Goal: Use online tool/utility: Utilize a website feature to perform a specific function

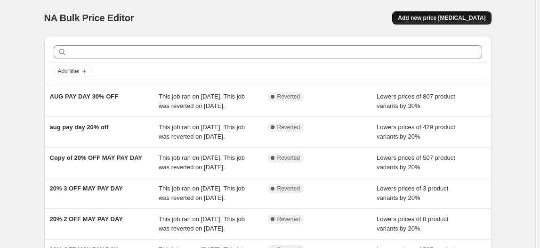
click at [450, 18] on span "Add new price change job" at bounding box center [442, 18] width 88 height 8
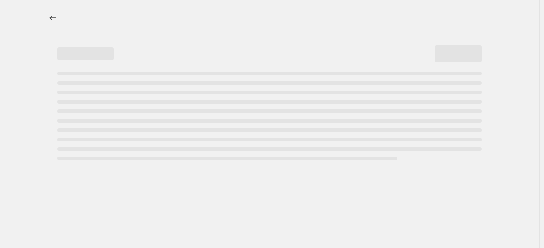
select select "percentage"
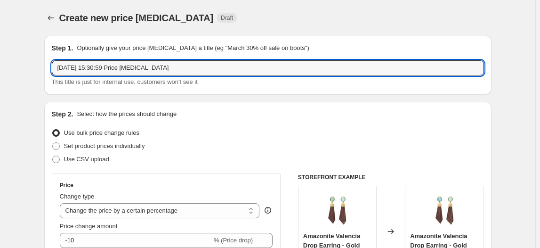
drag, startPoint x: 185, startPoint y: 65, endPoint x: -53, endPoint y: 73, distance: 237.8
click at [0, 73] on html "Home Settings Plans Skip to content Create new price change job. This page is r…" at bounding box center [270, 124] width 540 height 248
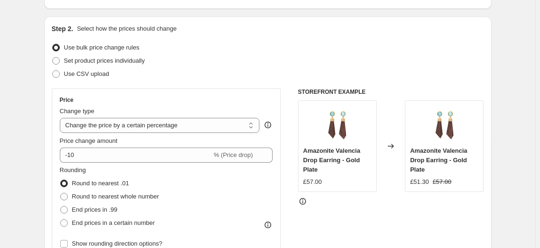
scroll to position [85, 0]
type input "30% items FLASH SALE [DATE]"
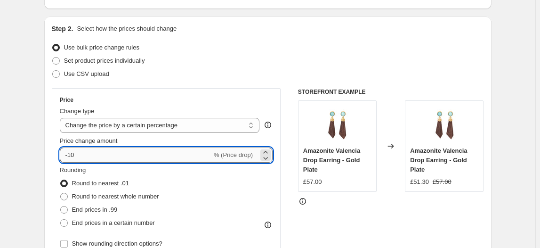
click at [82, 155] on input "-10" at bounding box center [136, 154] width 152 height 15
type input "-1"
type input "-30"
click at [66, 195] on span at bounding box center [64, 196] width 8 height 8
click at [61, 193] on input "Round to nearest whole number" at bounding box center [60, 192] width 0 height 0
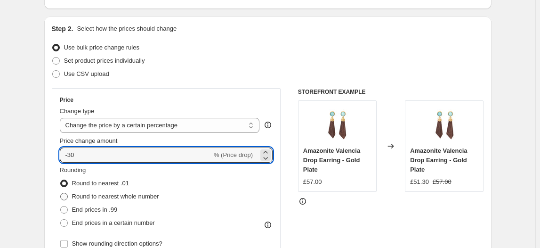
radio input "true"
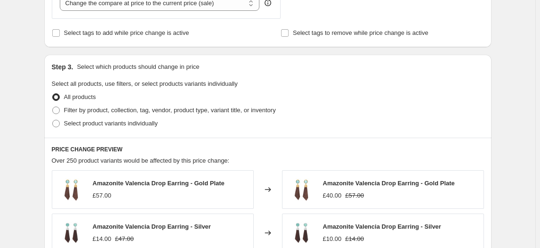
scroll to position [428, 0]
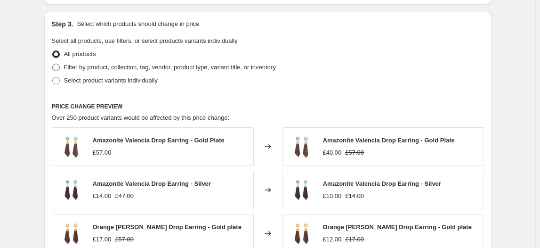
click at [58, 66] on span at bounding box center [56, 68] width 8 height 8
click at [53, 64] on input "Filter by product, collection, tag, vendor, product type, variant title, or inv…" at bounding box center [52, 64] width 0 height 0
radio input "true"
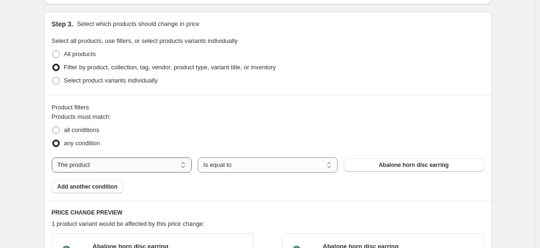
click at [184, 165] on select "The product The product's collection The product's tag The product's vendor The…" at bounding box center [122, 164] width 140 height 15
select select "collection"
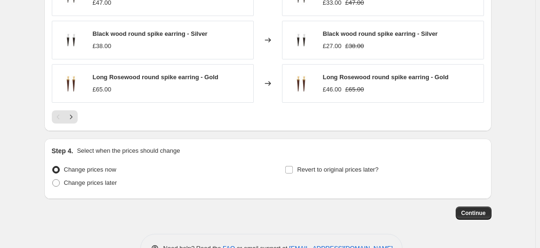
scroll to position [796, 0]
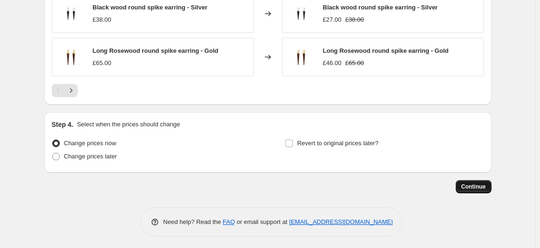
click at [472, 184] on span "Continue" at bounding box center [473, 187] width 24 height 8
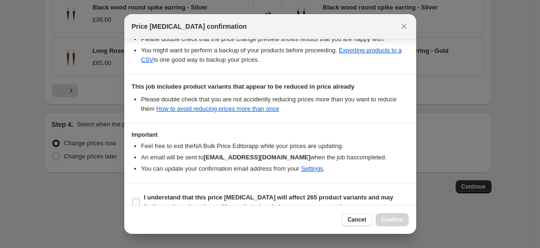
scroll to position [208, 0]
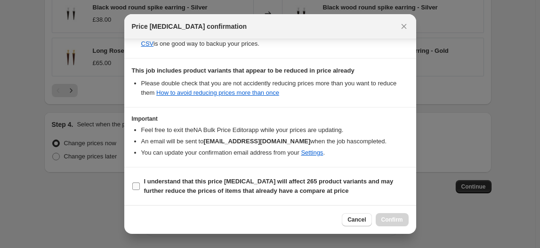
click at [134, 188] on input "I understand that this price change job will affect 265 product variants and ma…" at bounding box center [136, 186] width 8 height 8
checkbox input "true"
click at [396, 224] on button "Confirm" at bounding box center [392, 219] width 33 height 13
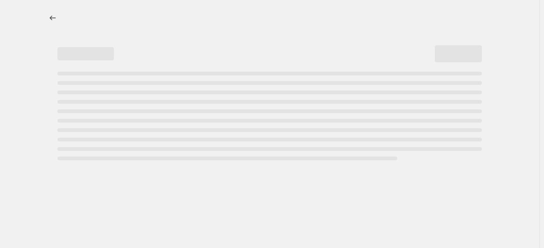
select select "percentage"
select select "collection"
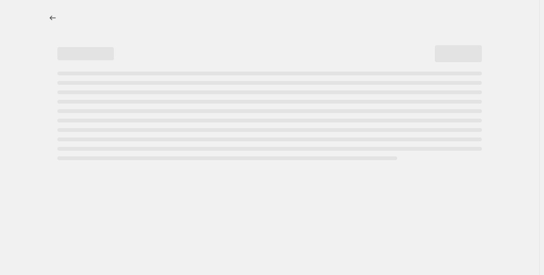
select select "percentage"
select select "collection"
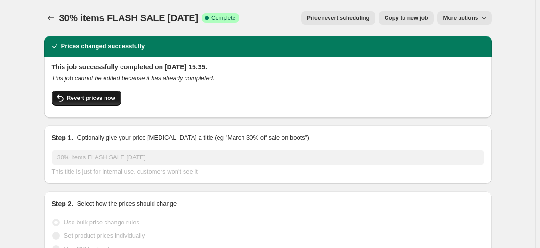
click at [100, 99] on span "Revert prices now" at bounding box center [91, 98] width 48 height 8
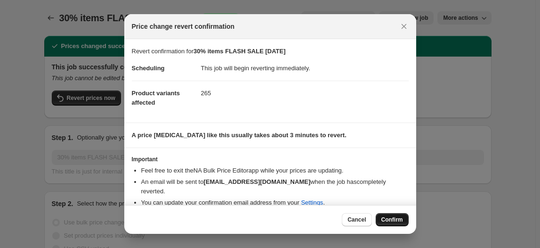
click at [395, 221] on span "Confirm" at bounding box center [392, 220] width 22 height 8
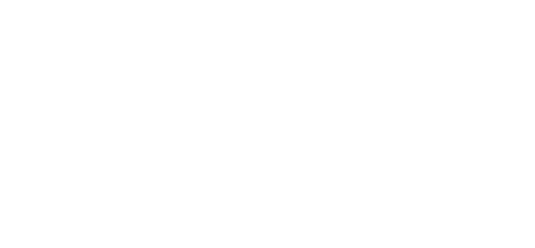
select select "percentage"
select select "collection"
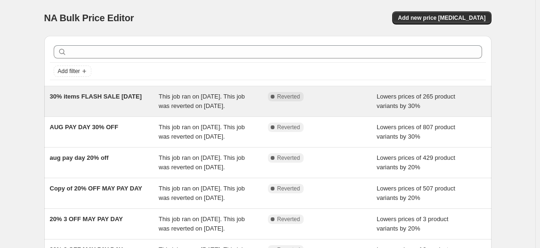
click at [116, 96] on span "30% items FLASH SALE [DATE]" at bounding box center [96, 96] width 92 height 7
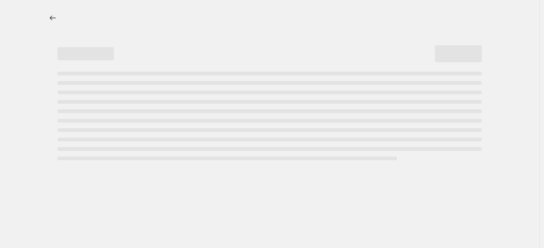
select select "percentage"
select select "collection"
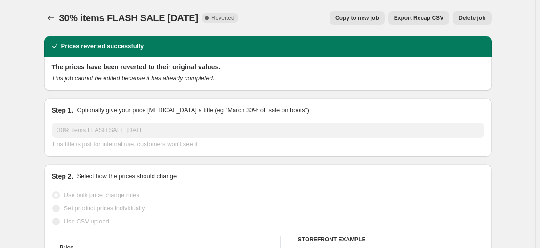
click at [372, 18] on span "Copy to new job" at bounding box center [357, 18] width 44 height 8
select select "percentage"
select select "collection"
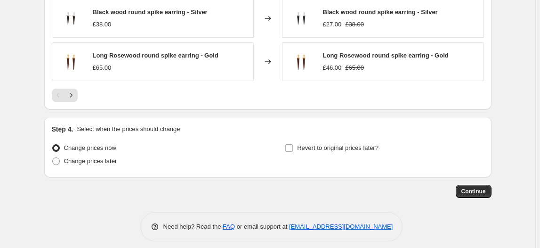
scroll to position [796, 0]
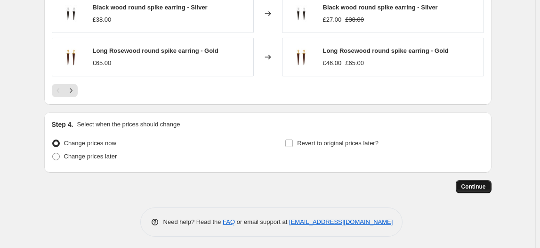
click at [475, 185] on span "Continue" at bounding box center [473, 187] width 24 height 8
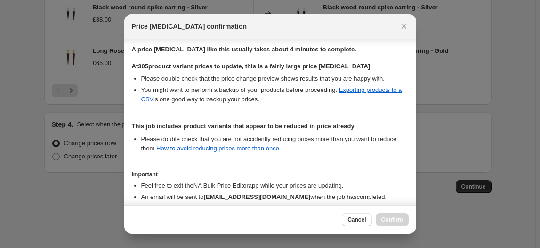
scroll to position [208, 0]
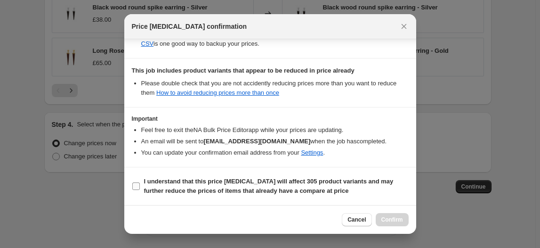
click at [138, 185] on input "I understand that this price [MEDICAL_DATA] will affect 305 product variants an…" at bounding box center [136, 186] width 8 height 8
checkbox input "true"
click at [398, 219] on span "Confirm" at bounding box center [392, 220] width 22 height 8
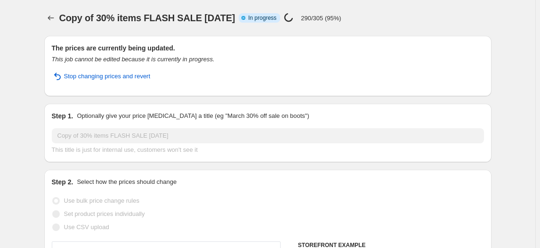
select select "percentage"
select select "collection"
